Goal: Information Seeking & Learning: Check status

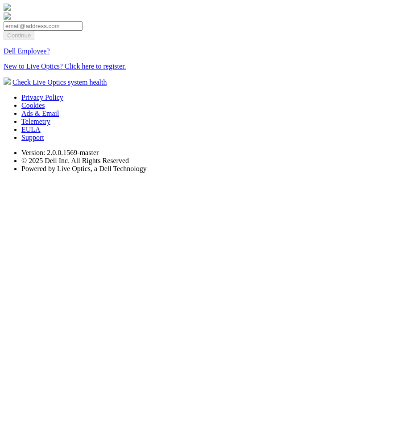
click at [50, 55] on link "Dell Employee?" at bounding box center [27, 51] width 46 height 8
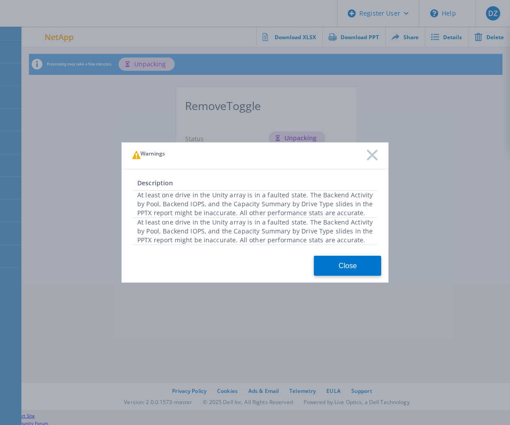
click at [361, 410] on div "Warnings Description At least one drive in the Unity array is in a faulted stat…" at bounding box center [255, 212] width 510 height 425
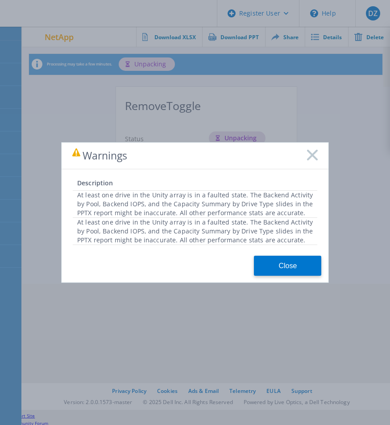
click at [316, 156] on icon at bounding box center [312, 155] width 11 height 11
click at [297, 262] on button "Close" at bounding box center [287, 266] width 67 height 20
click at [314, 158] on rect at bounding box center [312, 155] width 12 height 12
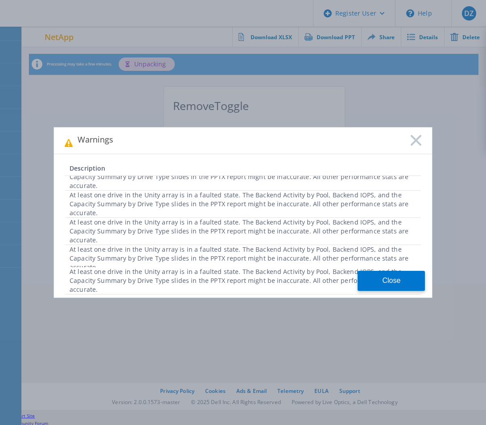
scroll to position [17, 0]
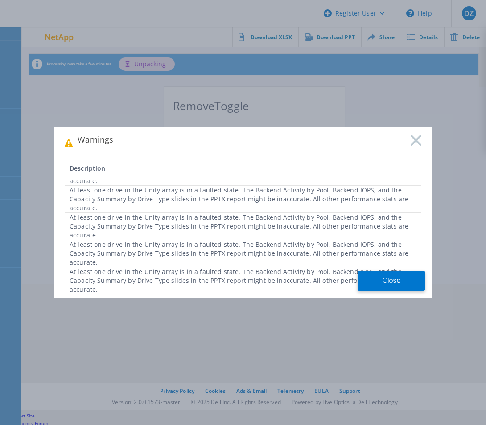
click at [301, 281] on div "At least one drive in the Unity array is in a faulted state. The Backend Activi…" at bounding box center [243, 280] width 356 height 27
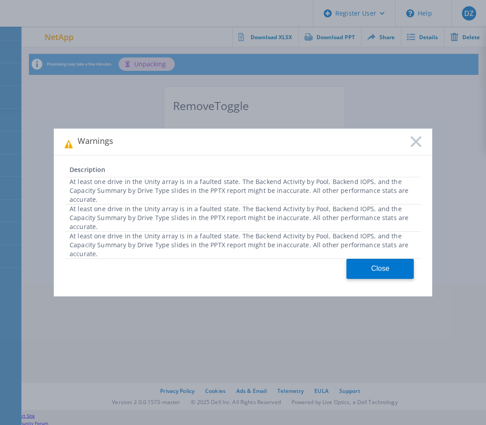
click at [376, 269] on button "Close" at bounding box center [379, 269] width 67 height 20
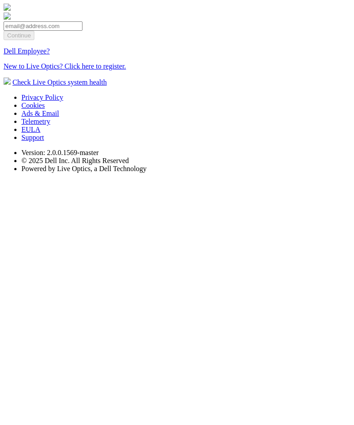
click at [50, 55] on link "Dell Employee?" at bounding box center [27, 51] width 46 height 8
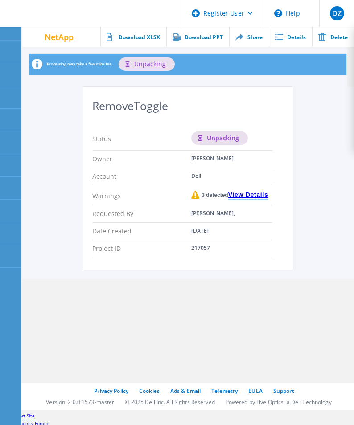
click at [243, 192] on link "View Details" at bounding box center [248, 196] width 40 height 8
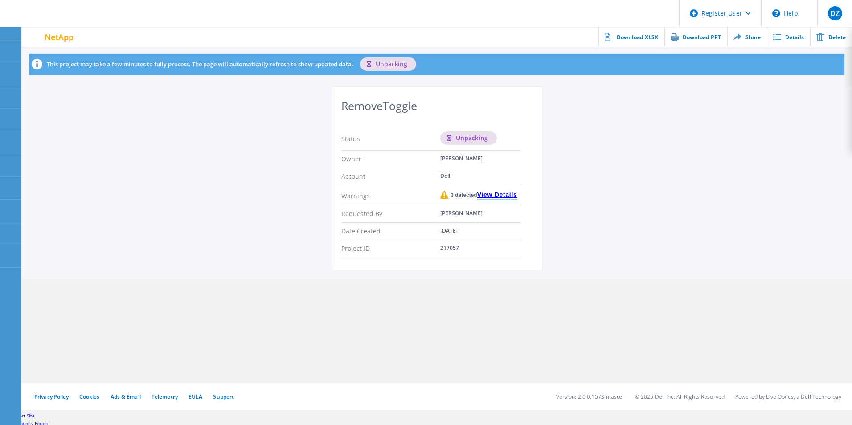
click at [353, 193] on link "View Details" at bounding box center [497, 196] width 40 height 8
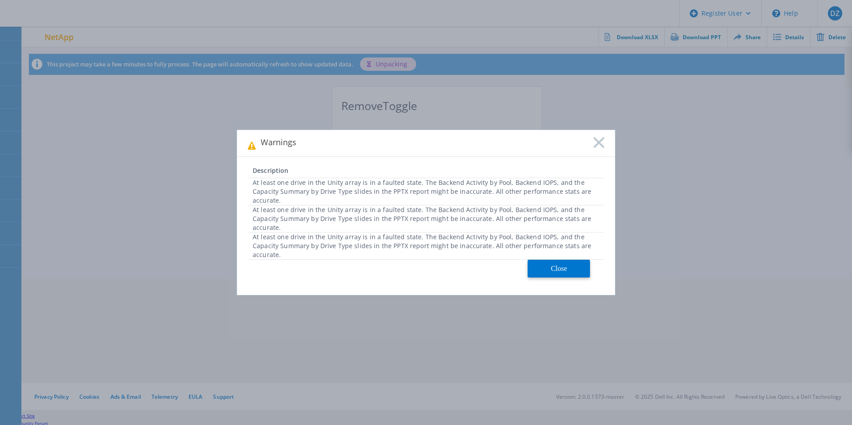
click at [353, 146] on rect at bounding box center [599, 143] width 12 height 12
click at [353, 264] on button "Close" at bounding box center [559, 269] width 62 height 18
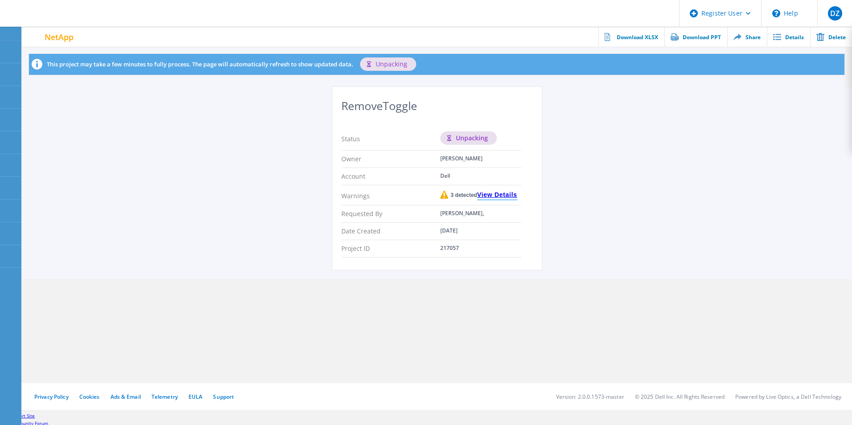
click at [353, 192] on link "View Details" at bounding box center [497, 196] width 40 height 8
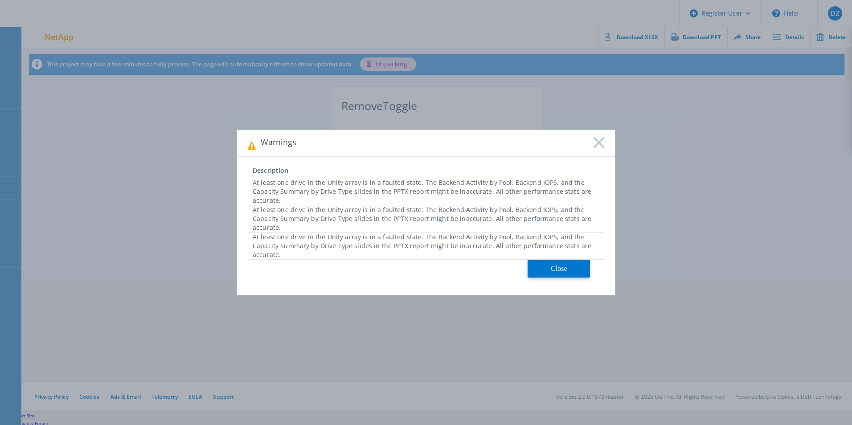
click at [353, 148] on rect at bounding box center [599, 143] width 12 height 12
click at [353, 144] on rect at bounding box center [599, 143] width 12 height 12
click at [353, 147] on rect at bounding box center [599, 143] width 12 height 12
click at [353, 144] on rect at bounding box center [599, 143] width 12 height 12
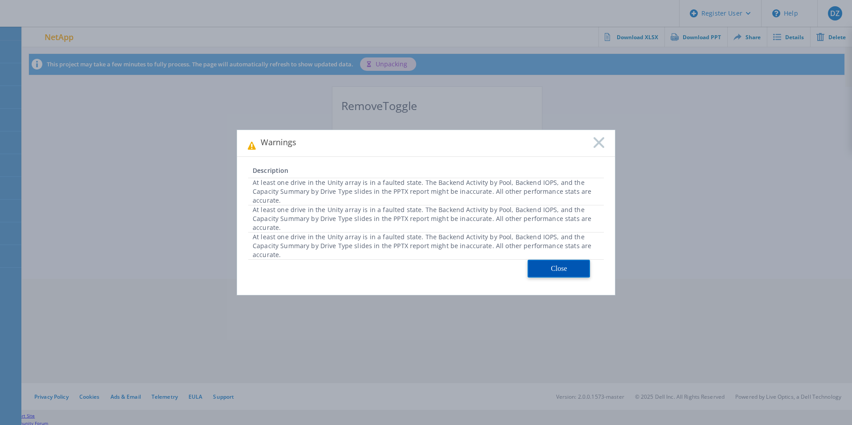
click at [353, 265] on button "Close" at bounding box center [559, 269] width 62 height 18
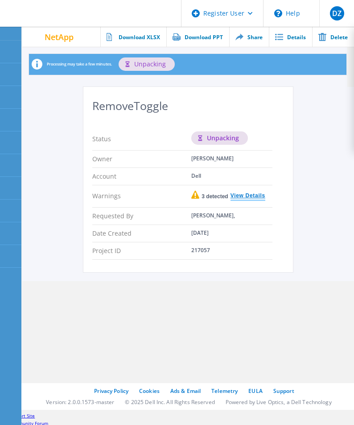
click at [249, 199] on link "View Details" at bounding box center [246, 196] width 37 height 7
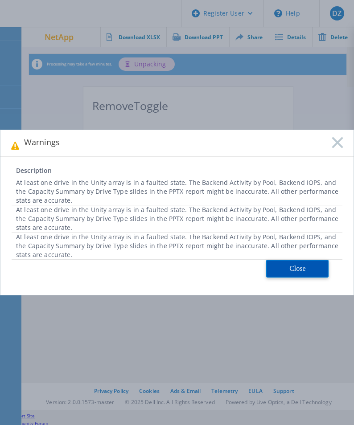
click at [296, 266] on button "Close" at bounding box center [297, 269] width 62 height 18
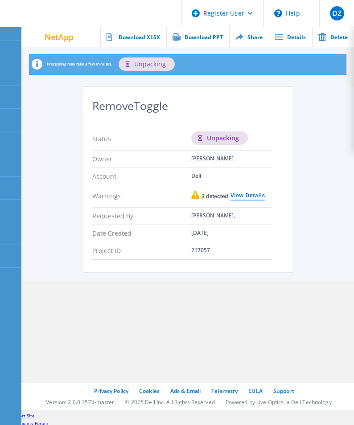
click at [247, 197] on link "View Details" at bounding box center [246, 196] width 37 height 7
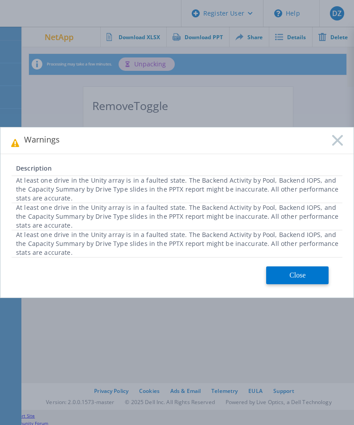
click at [339, 141] on rect at bounding box center [338, 141] width 12 height 12
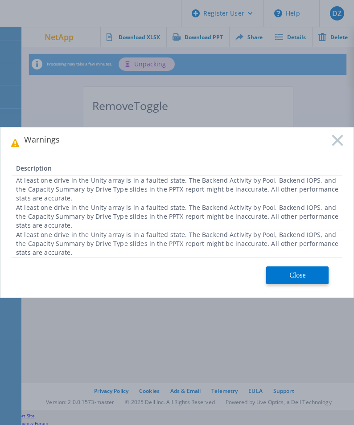
click at [309, 136] on div "Warnings" at bounding box center [176, 140] width 353 height 27
click at [334, 139] on icon at bounding box center [337, 140] width 11 height 11
click at [302, 273] on button "Close" at bounding box center [297, 276] width 62 height 18
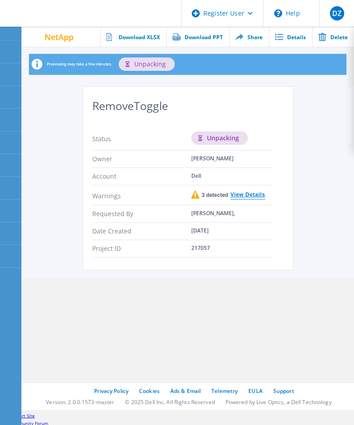
click at [253, 195] on link "View Details" at bounding box center [246, 195] width 37 height 7
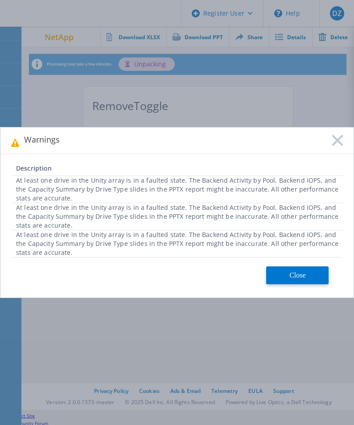
click at [336, 140] on rect at bounding box center [338, 141] width 12 height 12
click at [337, 139] on rect at bounding box center [338, 141] width 12 height 12
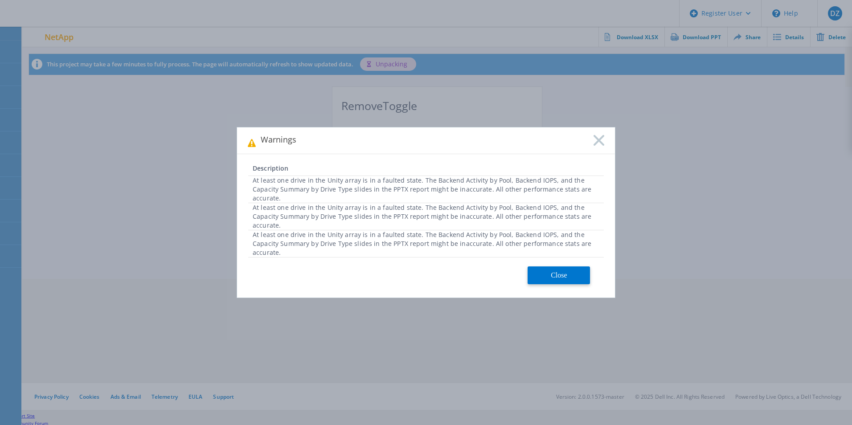
click at [353, 136] on icon at bounding box center [599, 140] width 11 height 11
click at [353, 139] on rect at bounding box center [599, 141] width 12 height 12
click at [290, 150] on div "Warnings" at bounding box center [426, 140] width 378 height 27
click at [285, 142] on h3 "Warnings" at bounding box center [279, 140] width 36 height 15
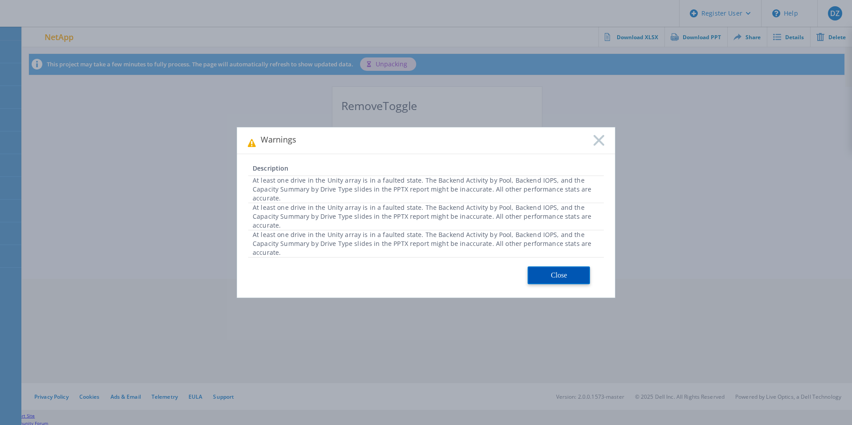
click at [353, 274] on button "Close" at bounding box center [559, 276] width 62 height 18
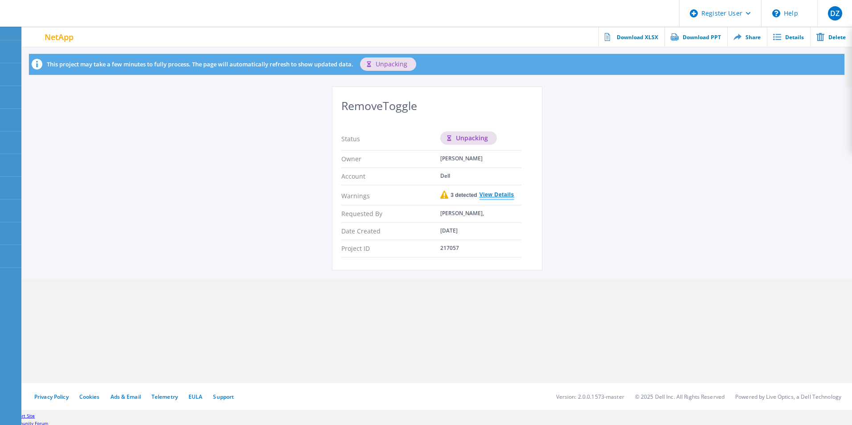
click at [353, 196] on link "View Details" at bounding box center [495, 195] width 37 height 7
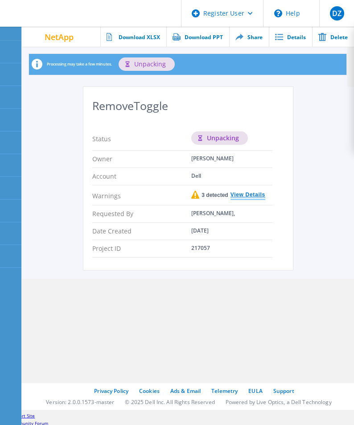
click at [255, 195] on link "View Details" at bounding box center [246, 195] width 37 height 7
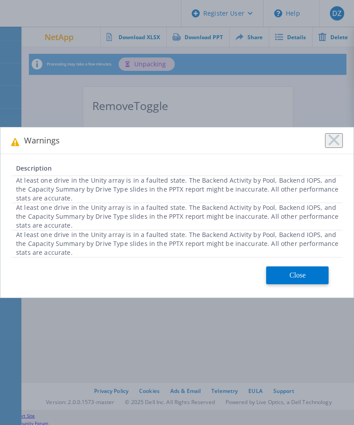
click at [340, 141] on button at bounding box center [334, 140] width 18 height 15
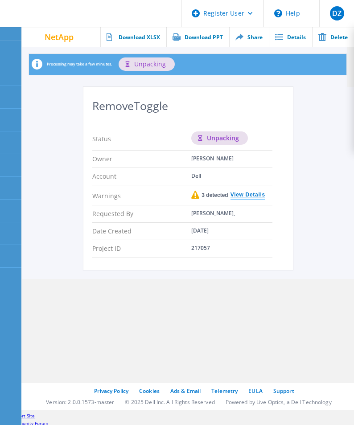
click at [256, 199] on link "View Details" at bounding box center [246, 195] width 37 height 7
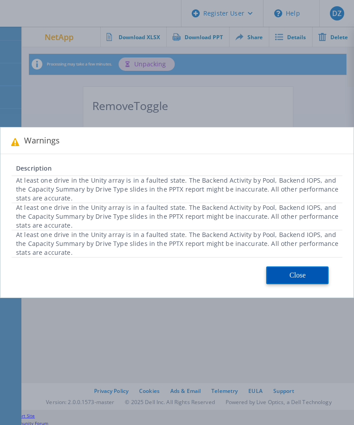
click at [298, 274] on button "Close" at bounding box center [297, 276] width 62 height 18
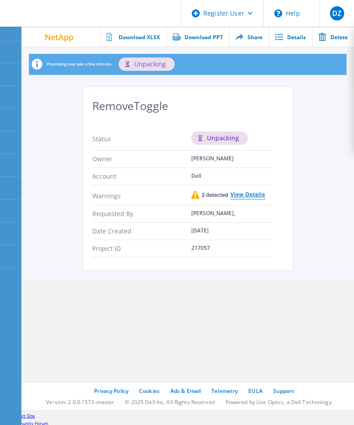
click at [252, 193] on link "View Details" at bounding box center [246, 195] width 37 height 7
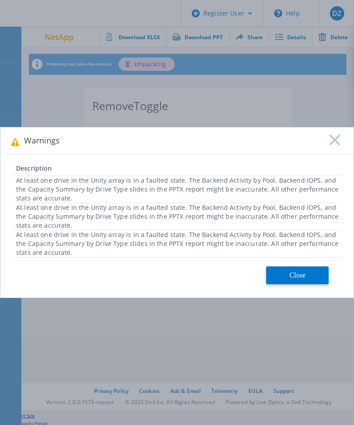
click at [338, 139] on icon at bounding box center [334, 140] width 11 height 11
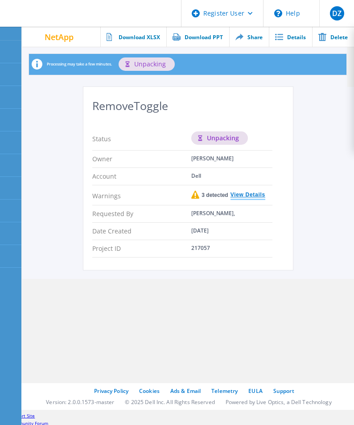
click at [248, 192] on link "View Details" at bounding box center [246, 195] width 37 height 7
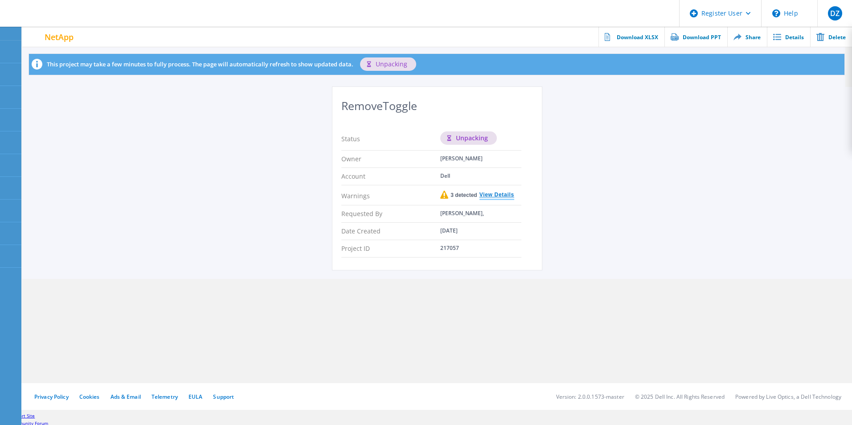
click at [353, 193] on link "View Details" at bounding box center [495, 195] width 37 height 7
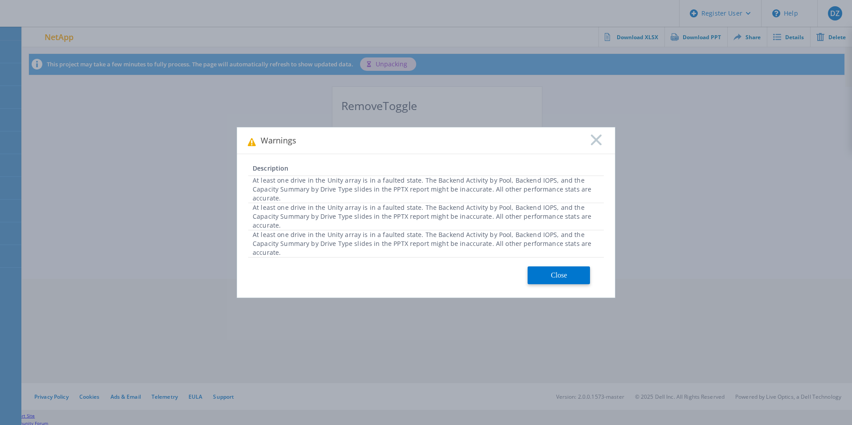
click at [353, 144] on icon at bounding box center [596, 140] width 11 height 11
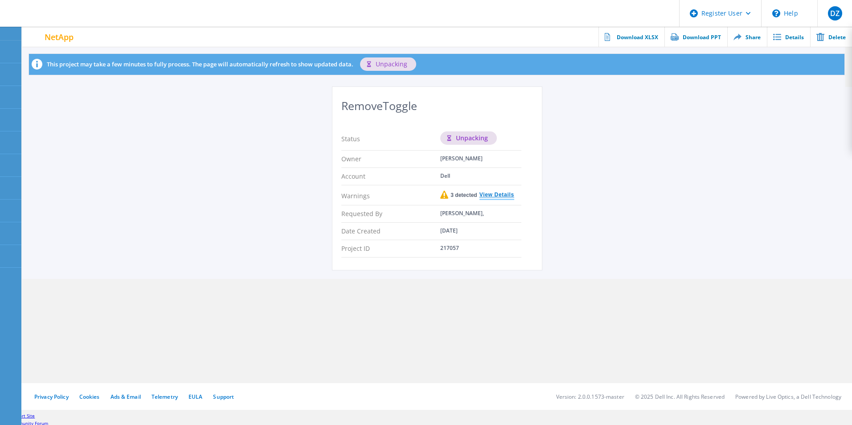
click at [353, 193] on link "View Details" at bounding box center [495, 195] width 37 height 7
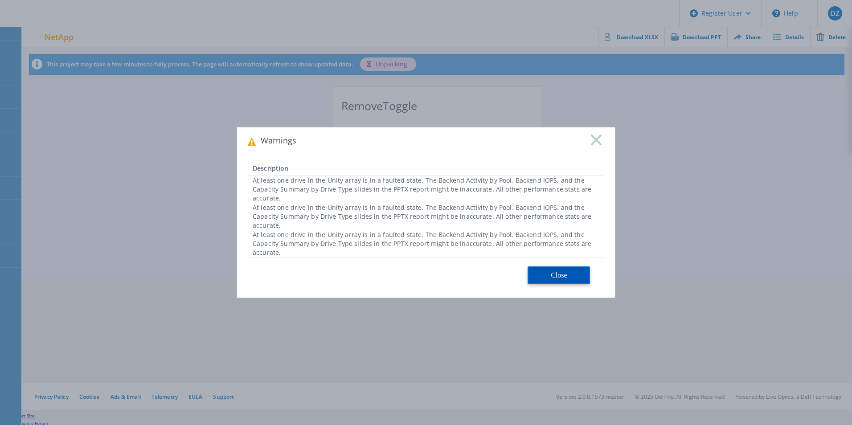
click at [353, 267] on button "Close" at bounding box center [559, 276] width 62 height 18
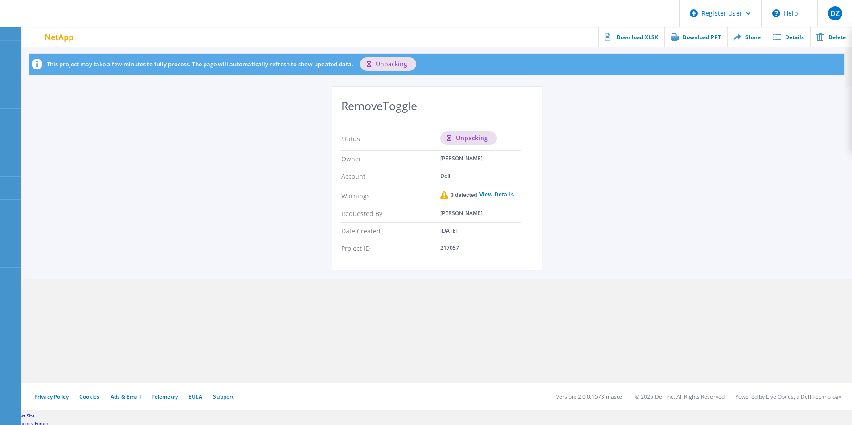
click at [353, 128] on div "RemoveToggle Status unpacking Owner [PERSON_NAME] Account Dell Warnings 3 detec…" at bounding box center [437, 183] width 830 height 192
click at [353, 194] on link "View Details" at bounding box center [495, 195] width 37 height 7
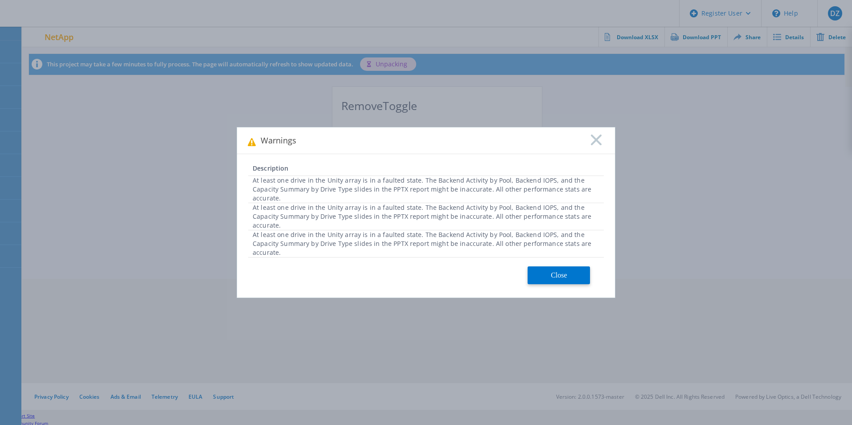
drag, startPoint x: 252, startPoint y: 185, endPoint x: 595, endPoint y: 243, distance: 348.5
click at [353, 243] on div "At least one drive in the Unity array is in a faulted state. The Backend Activi…" at bounding box center [426, 217] width 356 height 82
click at [353, 267] on button "Close" at bounding box center [559, 276] width 62 height 18
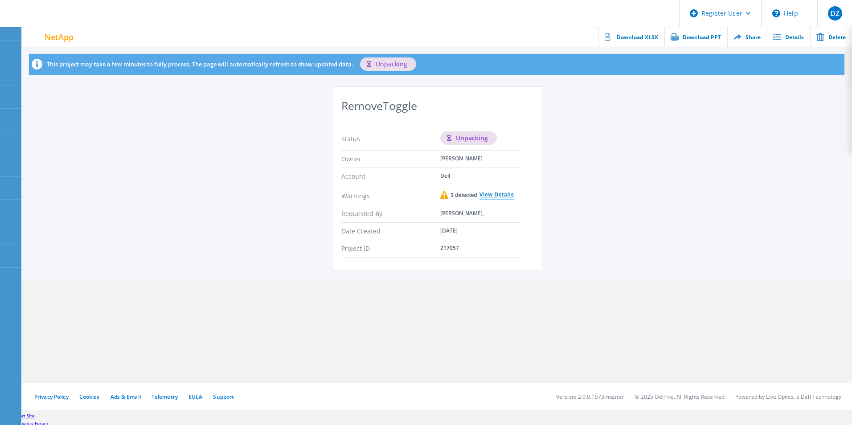
click at [353, 197] on link "View Details" at bounding box center [495, 195] width 37 height 7
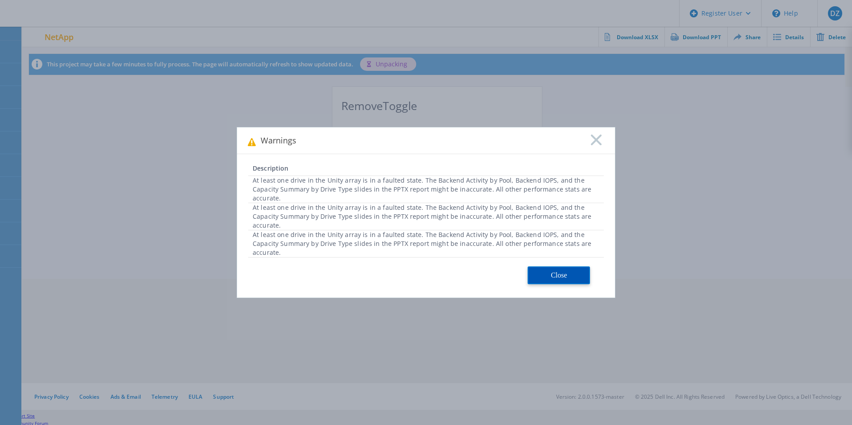
click at [353, 267] on button "Close" at bounding box center [559, 276] width 62 height 18
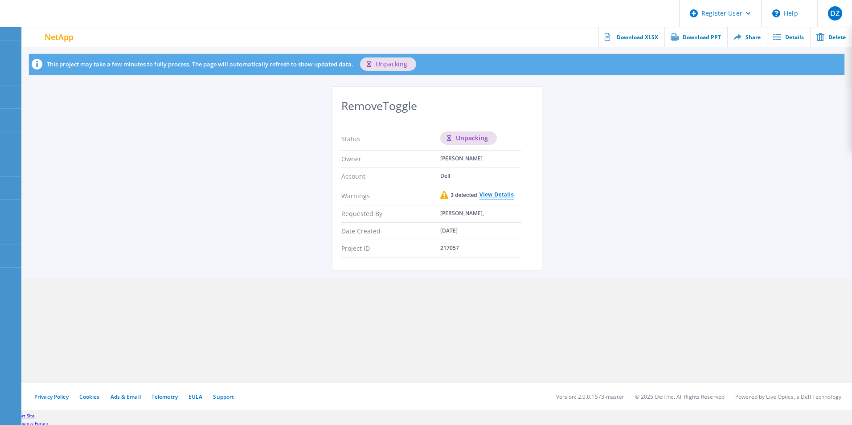
click at [353, 196] on link "View Details" at bounding box center [495, 195] width 37 height 7
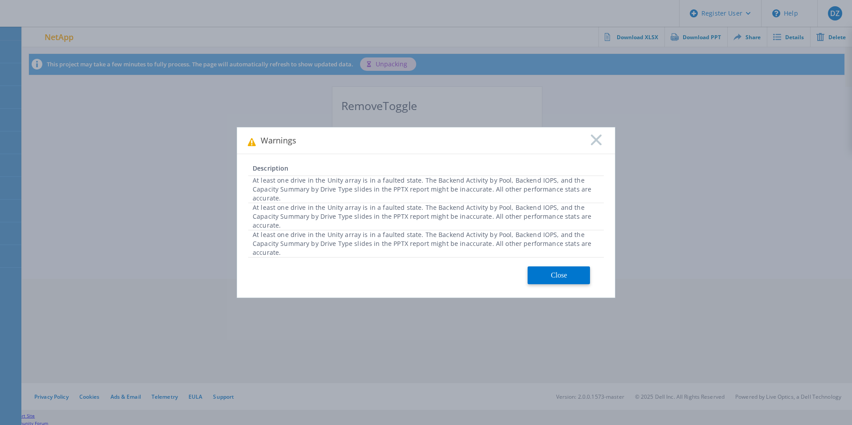
click at [353, 139] on rect at bounding box center [597, 140] width 12 height 12
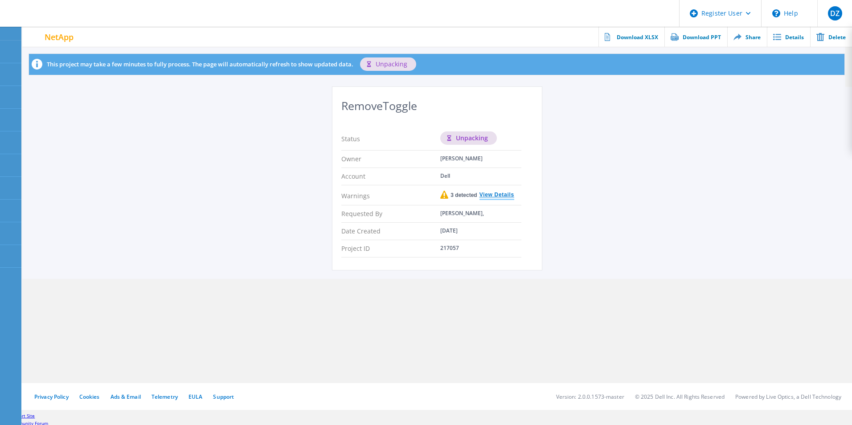
click at [353, 195] on link "View Details" at bounding box center [495, 195] width 37 height 7
click at [499, 192] on link "View Details" at bounding box center [495, 195] width 37 height 7
click at [353, 193] on link "View Details" at bounding box center [495, 195] width 37 height 7
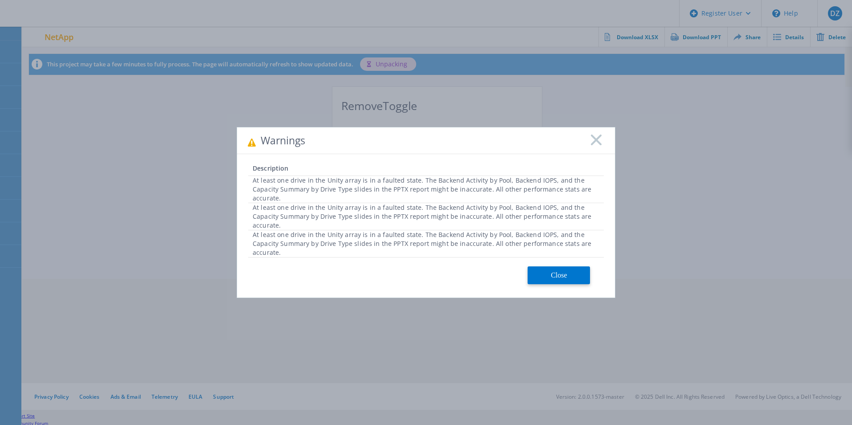
click at [353, 142] on rect at bounding box center [597, 140] width 12 height 12
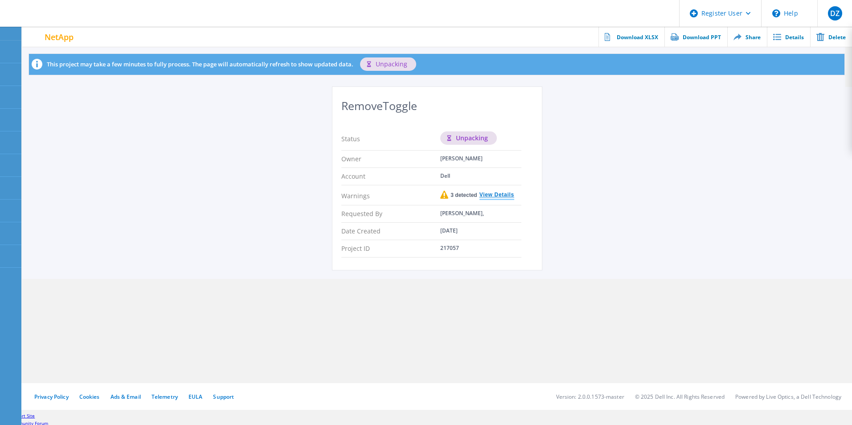
click at [353, 195] on link "View Details" at bounding box center [495, 195] width 37 height 7
click at [504, 192] on link "View Details" at bounding box center [495, 195] width 37 height 7
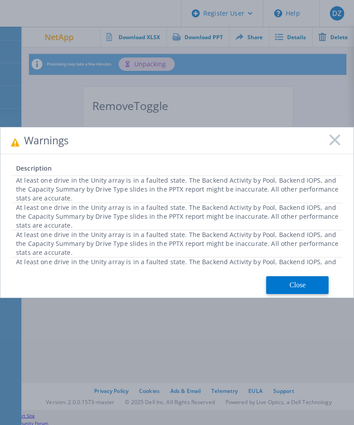
click at [334, 141] on rect at bounding box center [335, 140] width 12 height 12
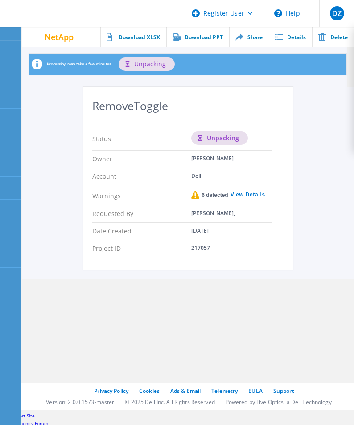
click at [239, 191] on div "6 detected View Details" at bounding box center [228, 195] width 74 height 9
click at [244, 198] on link "View Details" at bounding box center [246, 195] width 37 height 7
click at [250, 191] on div "6 detected View Details" at bounding box center [228, 195] width 74 height 9
click at [251, 194] on link "View Details" at bounding box center [246, 195] width 37 height 7
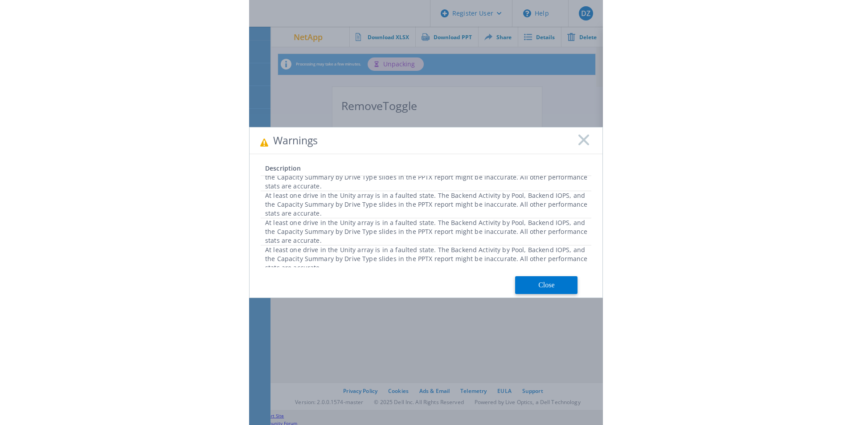
scroll to position [72, 0]
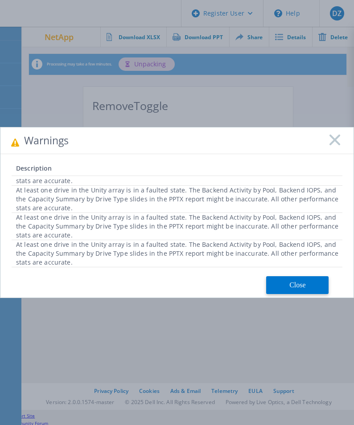
click at [308, 357] on div "Warnings Description At least one drive in the Unity array is in a faulted stat…" at bounding box center [177, 212] width 354 height 425
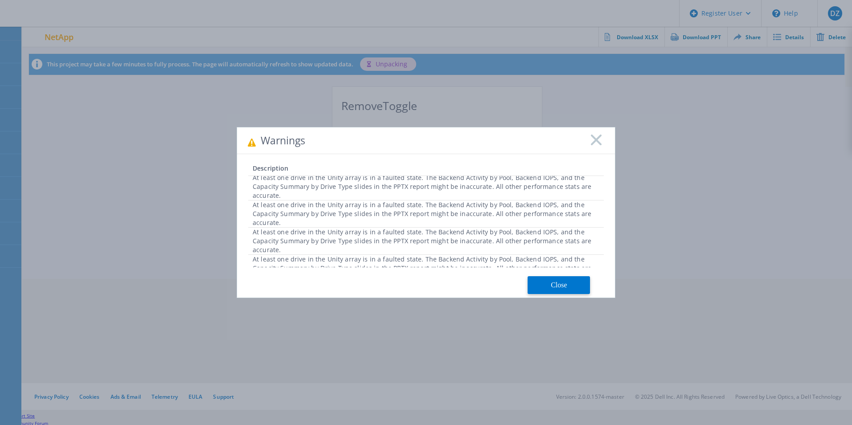
scroll to position [0, 0]
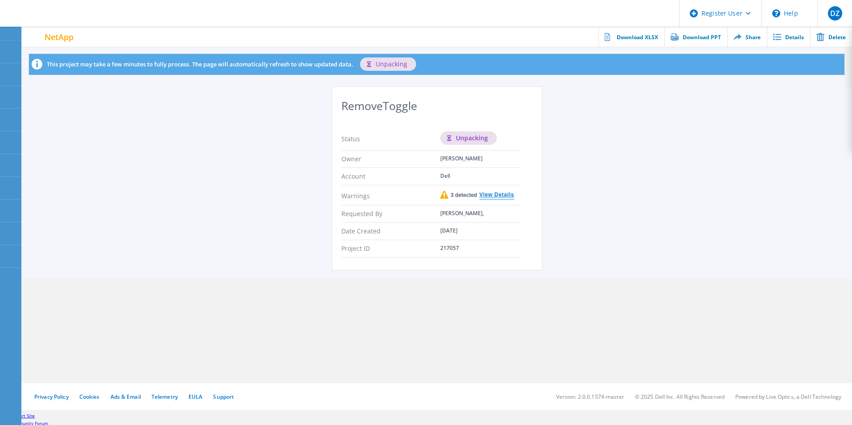
click at [495, 193] on link "View Details" at bounding box center [495, 195] width 37 height 7
